Goal: Download file/media

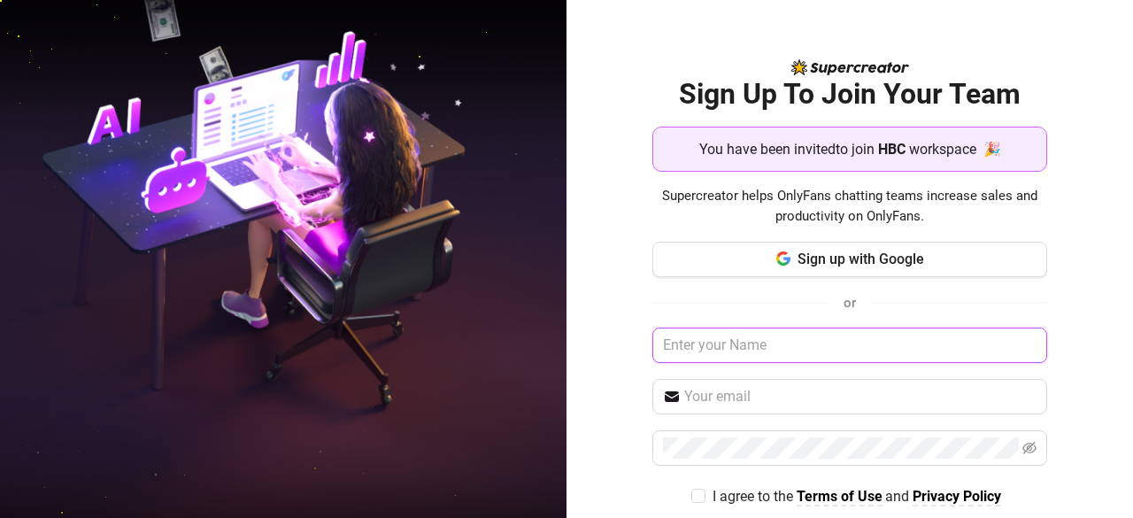
click at [706, 343] on input "text" at bounding box center [850, 344] width 396 height 35
type input "[EMAIL_ADDRESS][DOMAIN_NAME]"
click at [824, 341] on input "[EMAIL_ADDRESS][DOMAIN_NAME]" at bounding box center [850, 344] width 396 height 35
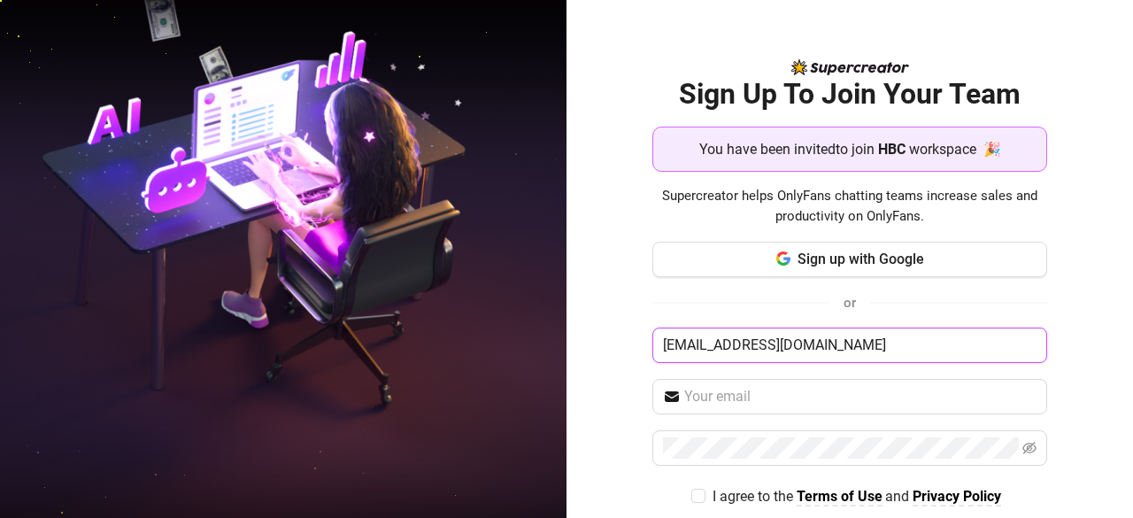
click at [824, 341] on input "[EMAIL_ADDRESS][DOMAIN_NAME]" at bounding box center [850, 344] width 396 height 35
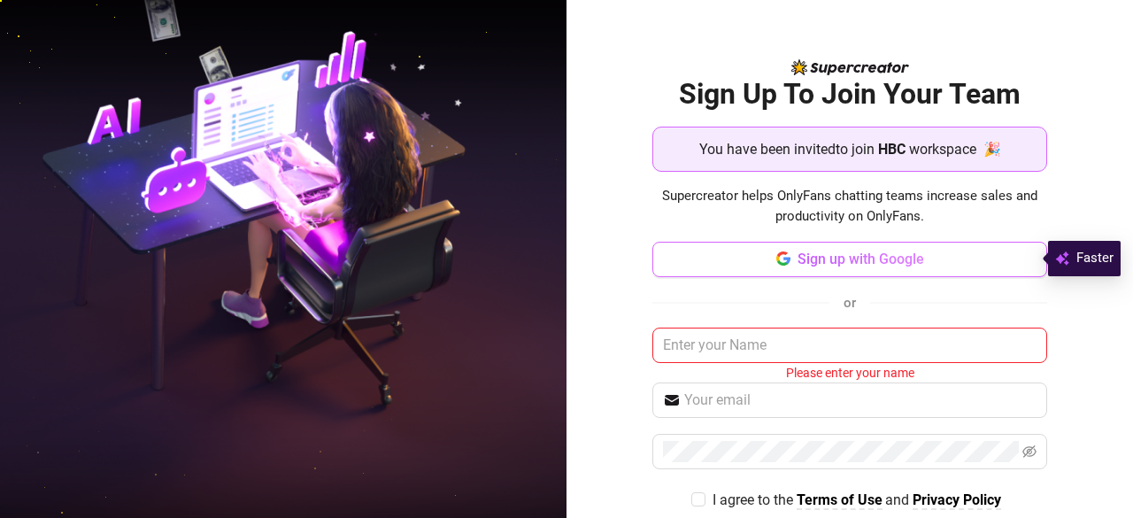
click at [855, 260] on span "Sign up with Google" at bounding box center [860, 258] width 127 height 17
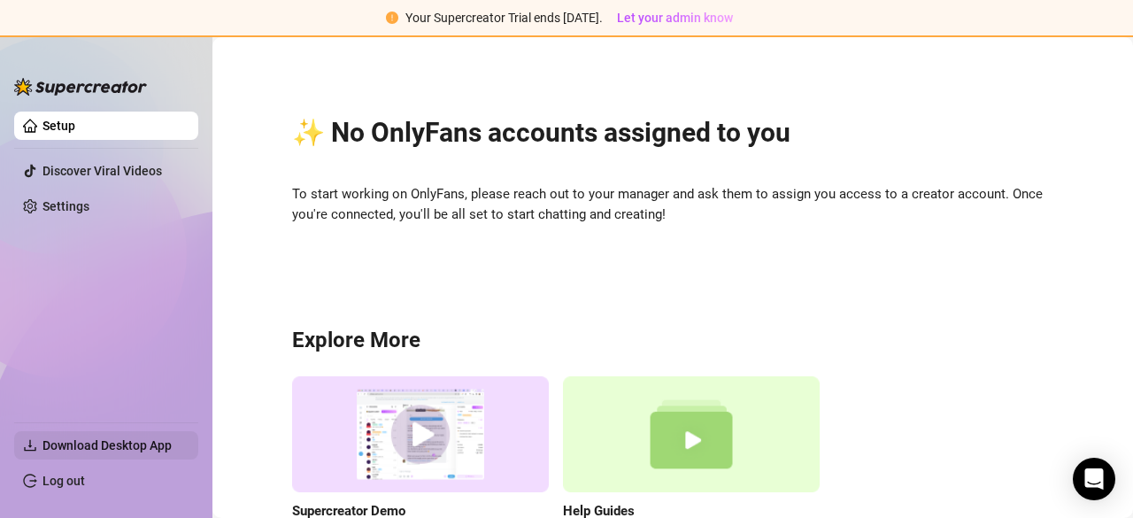
click at [127, 448] on span "Download Desktop App" at bounding box center [106, 445] width 129 height 14
